Goal: Task Accomplishment & Management: Manage account settings

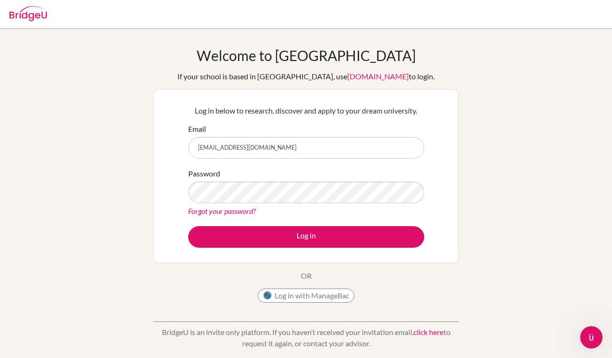
click at [249, 150] on input "[EMAIL_ADDRESS][DOMAIN_NAME]" at bounding box center [306, 148] width 236 height 22
type input "[EMAIL_ADDRESS][DOMAIN_NAME]"
click at [153, 212] on div "Welcome to [GEOGRAPHIC_DATA] If your school is based in [GEOGRAPHIC_DATA], use …" at bounding box center [306, 200] width 612 height 307
click at [196, 212] on link "Forgot your password?" at bounding box center [222, 210] width 68 height 9
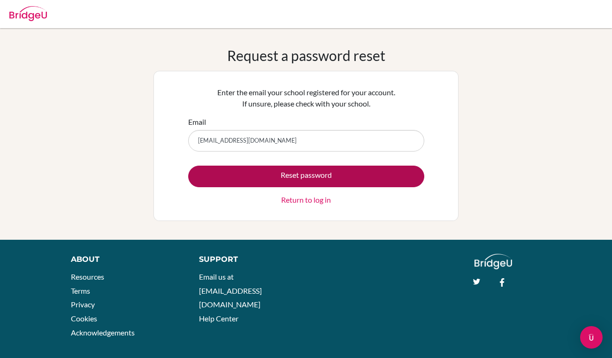
type input "[EMAIL_ADDRESS][DOMAIN_NAME]"
click at [240, 183] on button "Reset password" at bounding box center [306, 177] width 236 height 22
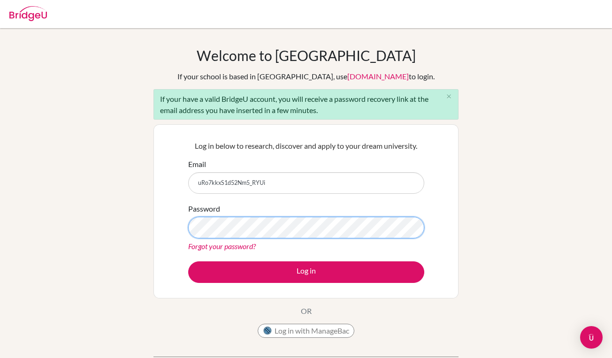
click at [306, 272] on button "Log in" at bounding box center [306, 272] width 236 height 22
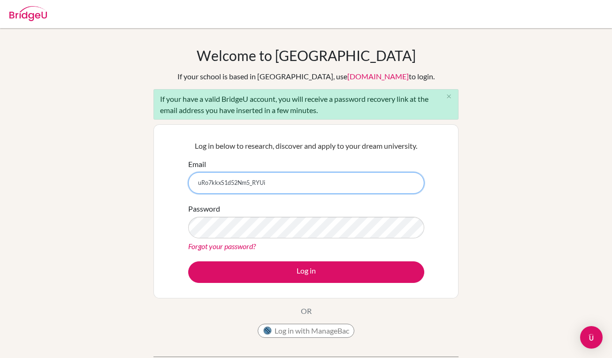
drag, startPoint x: 272, startPoint y: 182, endPoint x: 173, endPoint y: 183, distance: 99.5
click at [173, 183] on div "Log in below to research, discover and apply to your dream university. Email uR…" at bounding box center [305, 211] width 305 height 174
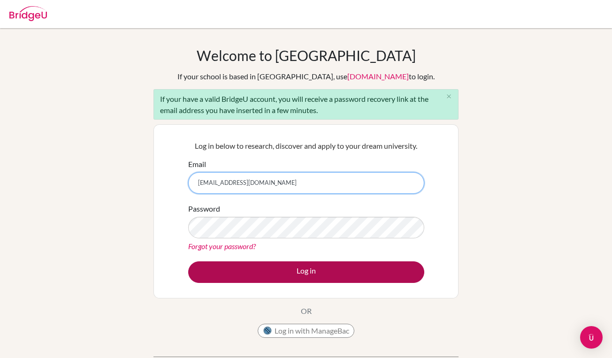
type input "[EMAIL_ADDRESS][DOMAIN_NAME]"
click at [247, 277] on button "Log in" at bounding box center [306, 272] width 236 height 22
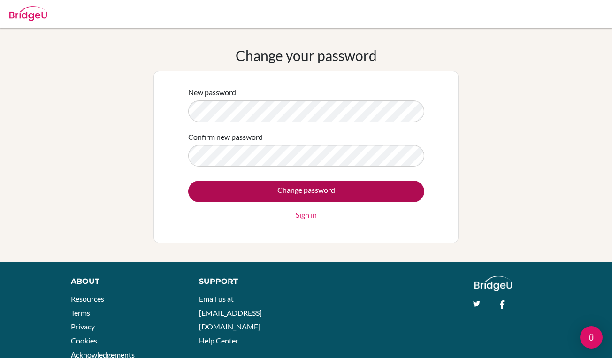
click at [304, 190] on input "Change password" at bounding box center [306, 192] width 236 height 22
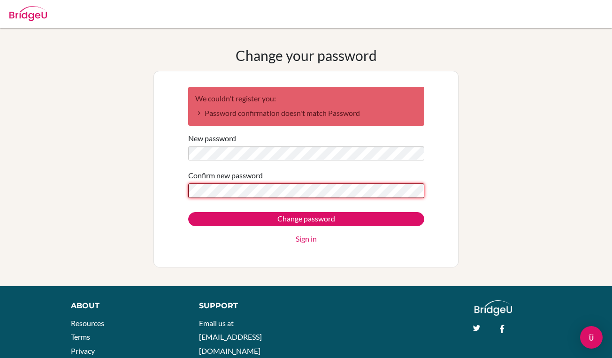
click at [306, 219] on input "Change password" at bounding box center [306, 219] width 236 height 14
